Goal: Task Accomplishment & Management: Manage account settings

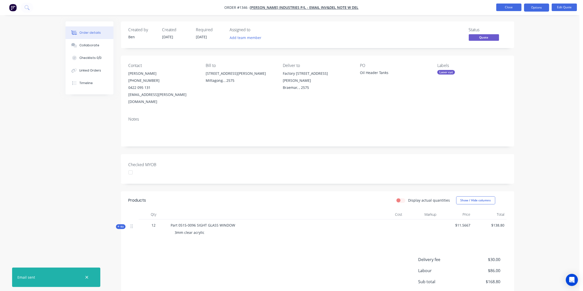
click at [515, 6] on button "Close" at bounding box center [508, 8] width 25 height 8
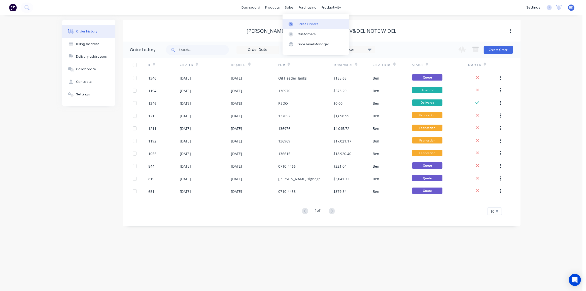
click at [292, 20] on link "Sales Orders" at bounding box center [316, 24] width 67 height 10
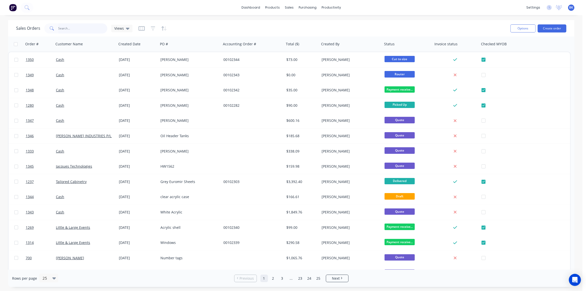
click at [97, 33] on input "text" at bounding box center [82, 28] width 49 height 10
type input "gcd"
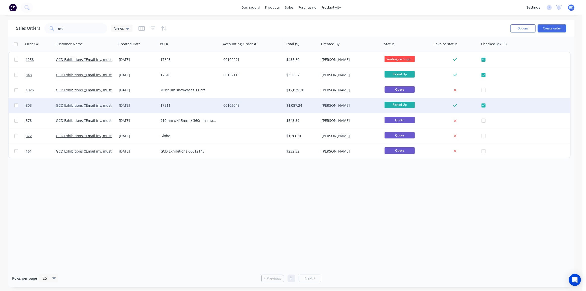
click at [124, 109] on div "[DATE]" at bounding box center [138, 105] width 42 height 15
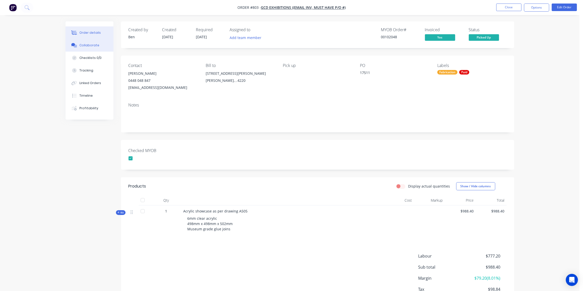
click at [79, 44] on div "Collaborate" at bounding box center [89, 45] width 20 height 5
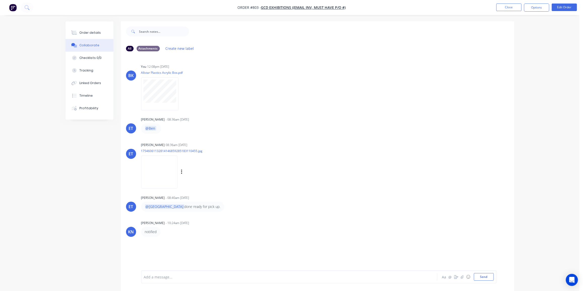
click at [168, 176] on img at bounding box center [159, 172] width 36 height 33
click at [75, 29] on button "Order details" at bounding box center [89, 32] width 48 height 13
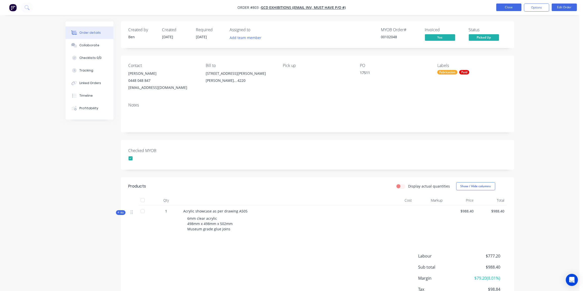
click at [504, 8] on button "Close" at bounding box center [508, 8] width 25 height 8
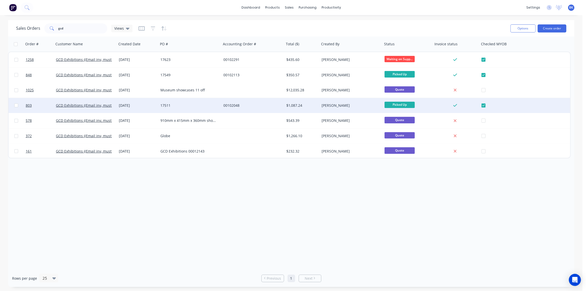
click at [260, 107] on div "00102048" at bounding box center [251, 105] width 56 height 5
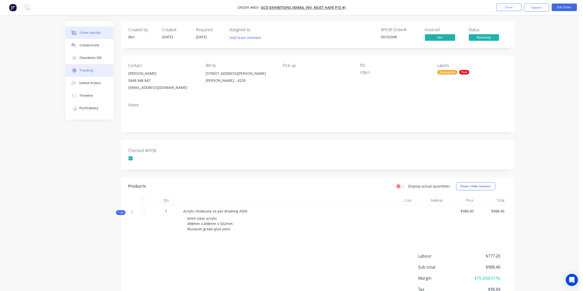
click at [89, 71] on div "Tracking" at bounding box center [86, 70] width 14 height 5
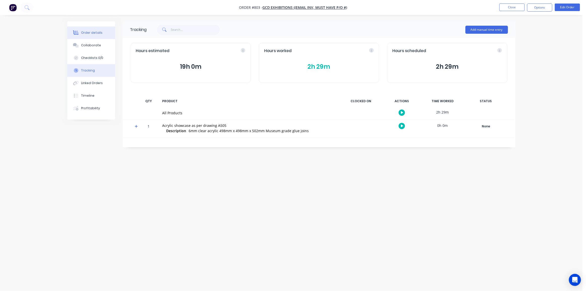
click at [95, 34] on div "Order details" at bounding box center [91, 32] width 21 height 5
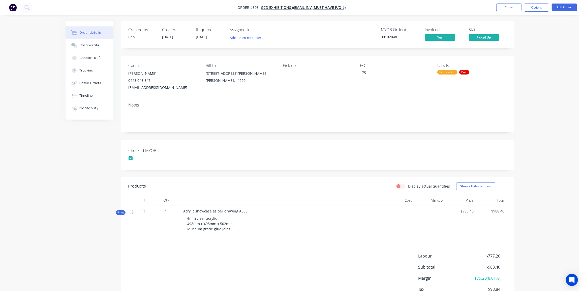
click at [121, 212] on span "Kit" at bounding box center [120, 213] width 7 height 4
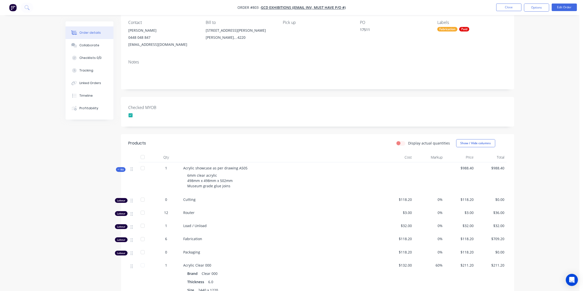
scroll to position [91, 0]
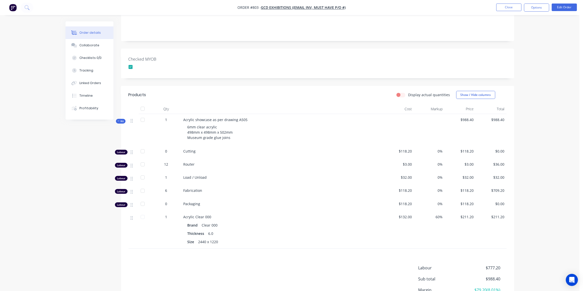
click at [122, 120] on span "Kit" at bounding box center [120, 121] width 7 height 4
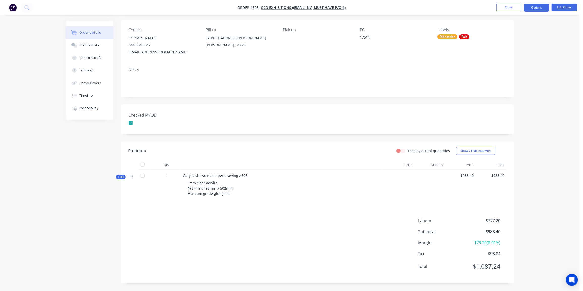
click at [533, 6] on button "Options" at bounding box center [536, 8] width 25 height 8
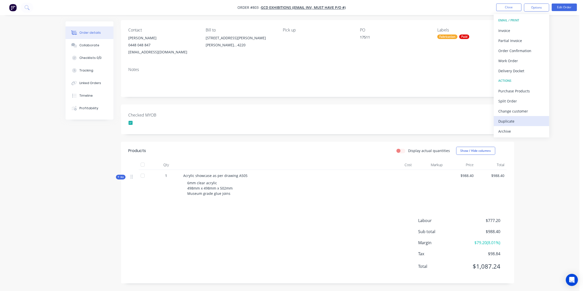
click at [510, 120] on div "Duplicate" at bounding box center [521, 121] width 46 height 7
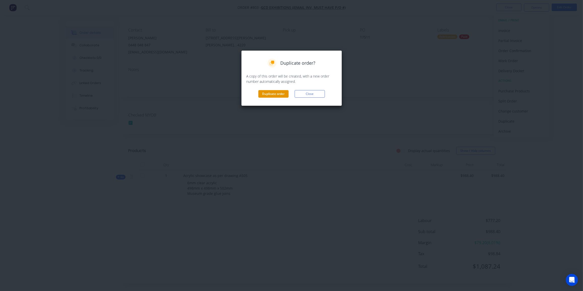
click at [265, 96] on button "Duplicate order" at bounding box center [273, 94] width 30 height 8
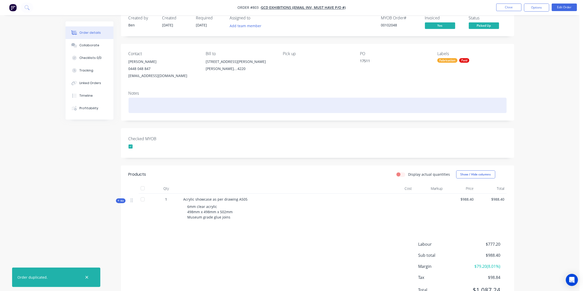
scroll to position [0, 0]
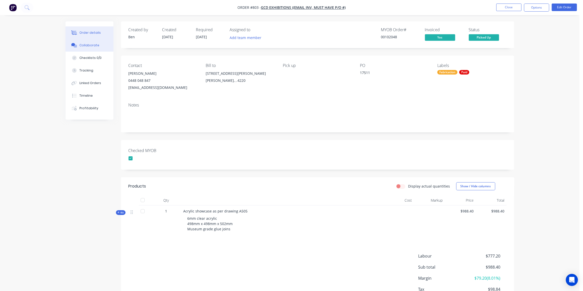
click at [91, 47] on div "Collaborate" at bounding box center [89, 45] width 20 height 5
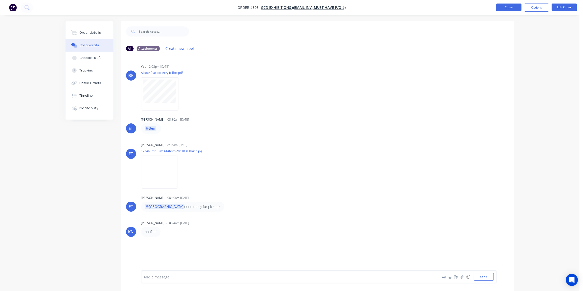
click at [513, 6] on button "Close" at bounding box center [508, 8] width 25 height 8
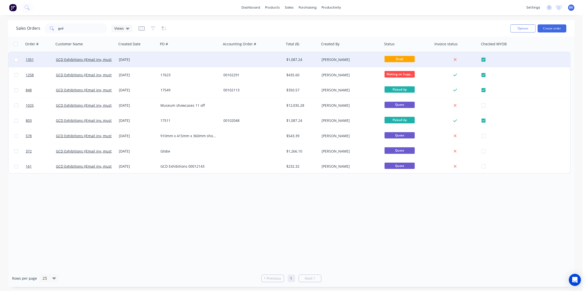
click at [311, 56] on div "$1,087.24" at bounding box center [301, 59] width 35 height 15
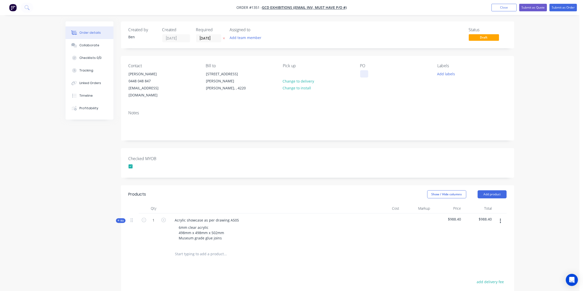
click at [360, 73] on div at bounding box center [364, 73] width 8 height 7
click at [362, 74] on div at bounding box center [364, 73] width 8 height 7
click at [368, 74] on div "REO" at bounding box center [367, 73] width 15 height 7
click at [451, 74] on button "Add labels" at bounding box center [445, 73] width 23 height 7
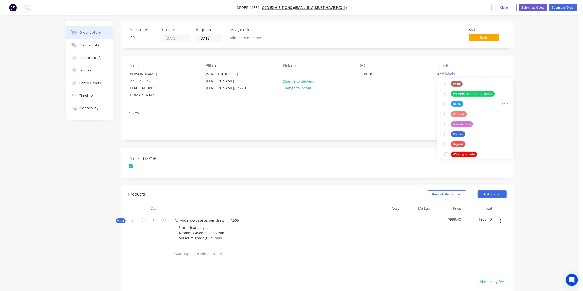
click at [455, 103] on div "REDO" at bounding box center [457, 104] width 12 height 6
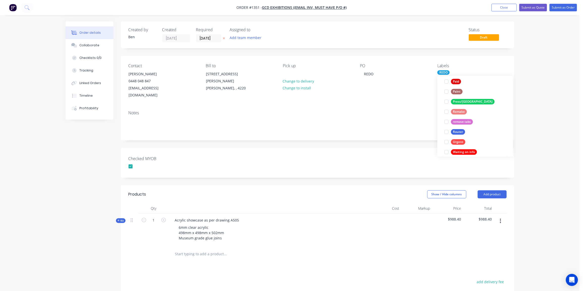
scroll to position [15, 0]
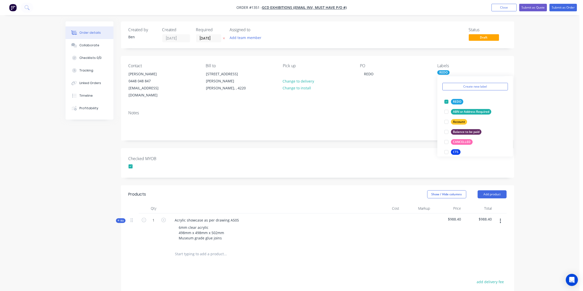
click at [337, 214] on div "Acrylic showcase as per drawing A505 6mm clear acrylic 498mm x 498mm x 502mm Mu…" at bounding box center [269, 230] width 201 height 32
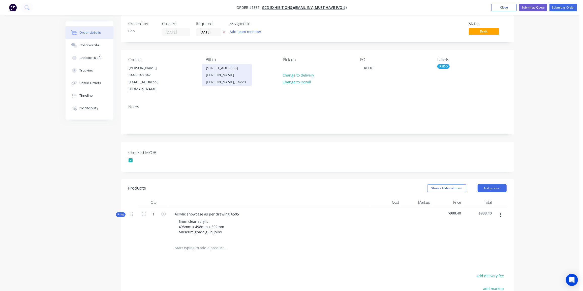
scroll to position [0, 0]
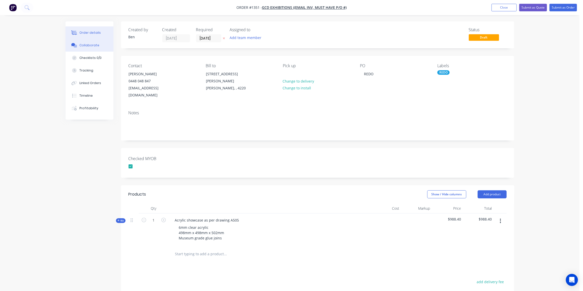
click at [86, 42] on button "Collaborate" at bounding box center [89, 45] width 48 height 13
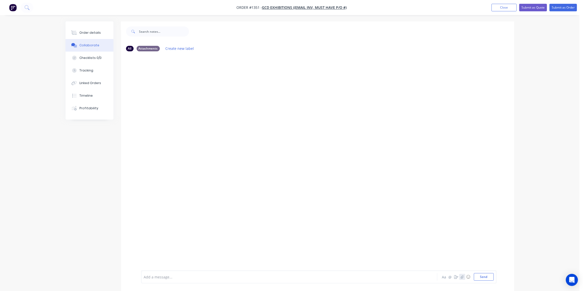
click at [464, 278] on button "button" at bounding box center [462, 277] width 6 height 6
click at [478, 278] on button "Send" at bounding box center [483, 277] width 20 height 8
drag, startPoint x: 80, startPoint y: 34, endPoint x: 85, endPoint y: 32, distance: 5.3
click at [81, 33] on div "Order details" at bounding box center [89, 32] width 21 height 5
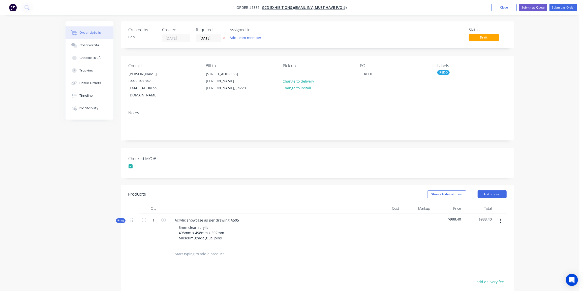
click at [443, 74] on div "REDO" at bounding box center [443, 72] width 12 height 5
click at [464, 110] on div "Fabrication" at bounding box center [461, 113] width 20 height 6
click at [457, 125] on div "Router" at bounding box center [458, 127] width 14 height 6
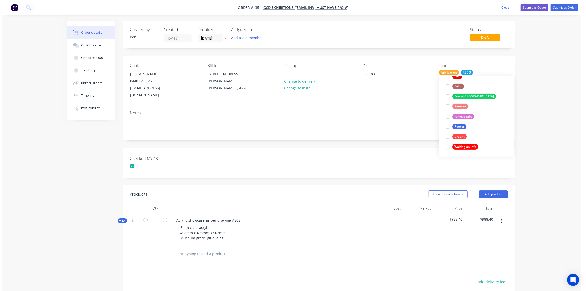
scroll to position [10, 0]
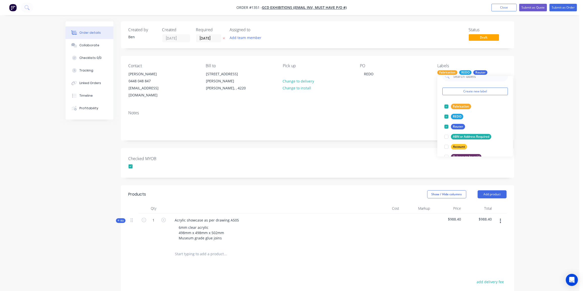
click at [299, 190] on div "Show / Hide columns Add product" at bounding box center [357, 194] width 297 height 8
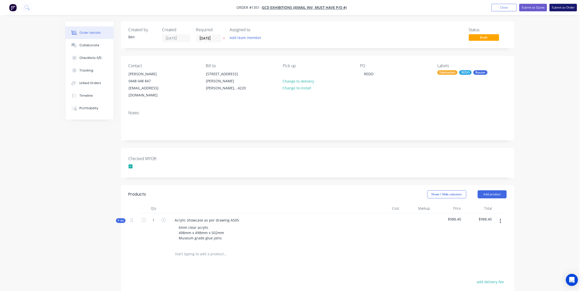
click at [568, 8] on button "Submit as Order" at bounding box center [562, 8] width 27 height 8
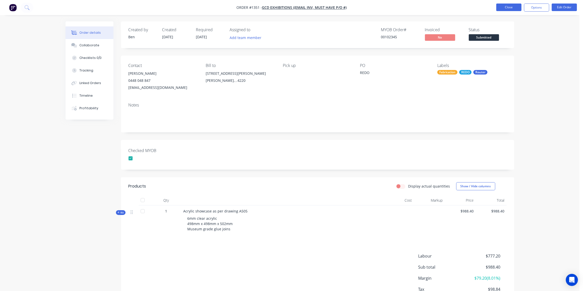
click at [504, 7] on button "Close" at bounding box center [508, 8] width 25 height 8
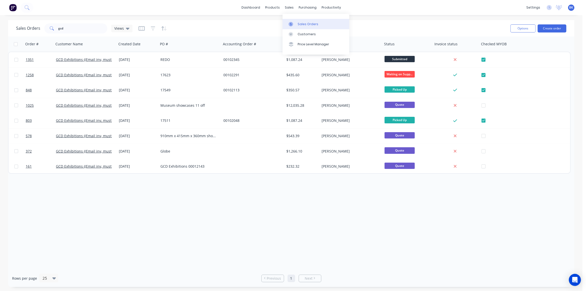
click at [292, 21] on link "Sales Orders" at bounding box center [316, 24] width 67 height 10
drag, startPoint x: 71, startPoint y: 27, endPoint x: 16, endPoint y: 31, distance: 55.6
click at [16, 31] on div "Sales Orders gcd Views" at bounding box center [74, 28] width 116 height 10
